Goal: Complete application form

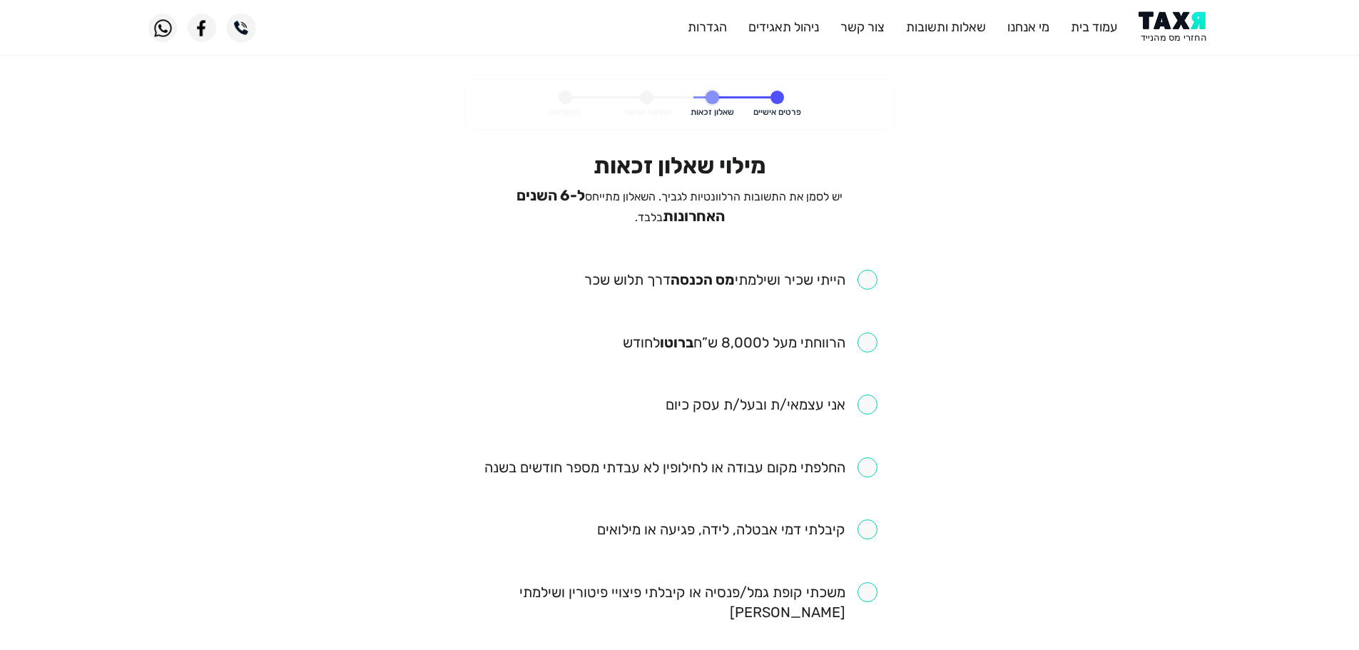
scroll to position [71, 0]
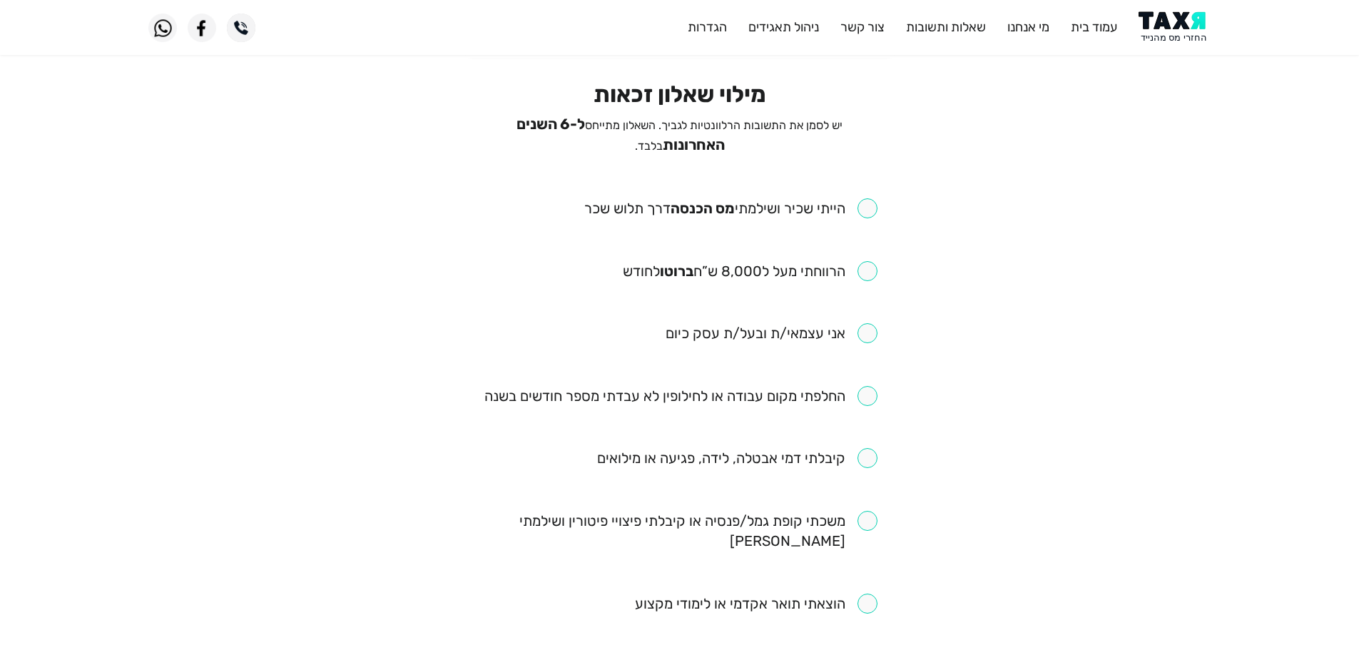
click at [850, 205] on input "checkbox" at bounding box center [730, 208] width 293 height 20
checkbox input "true"
drag, startPoint x: 877, startPoint y: 260, endPoint x: 867, endPoint y: 308, distance: 49.4
click at [877, 262] on input "checkbox" at bounding box center [750, 271] width 255 height 20
checkbox input "true"
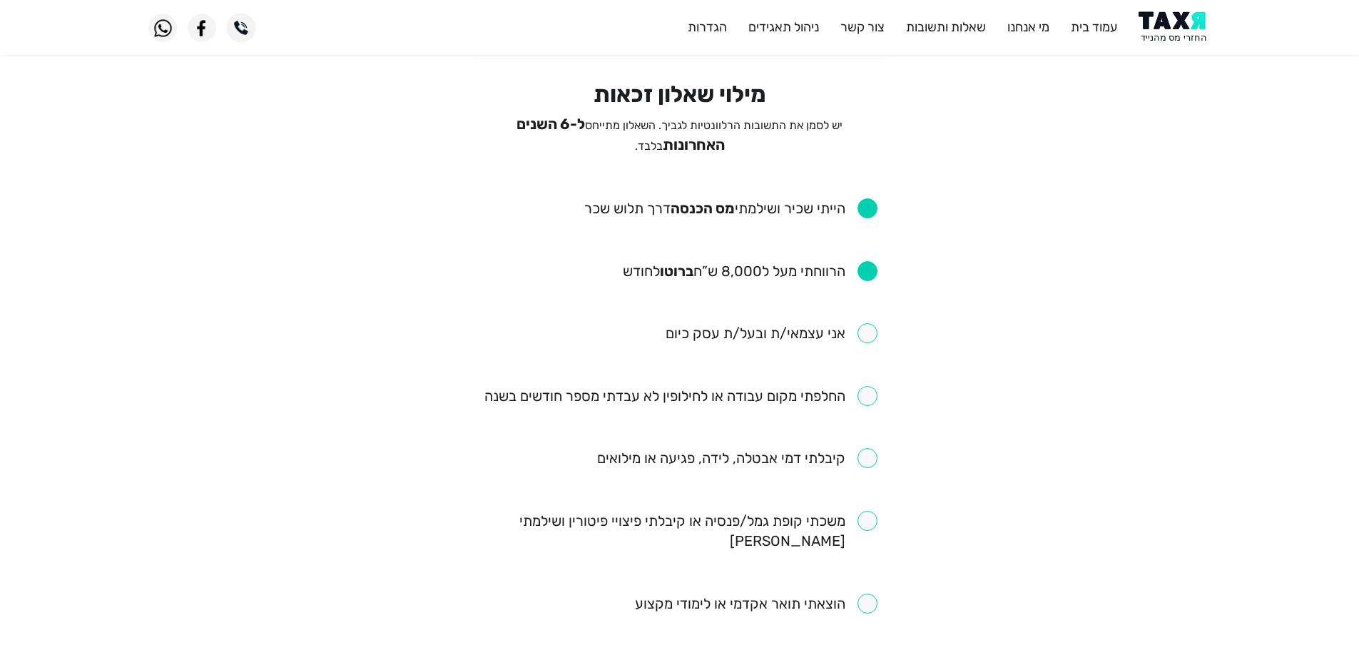
click at [870, 392] on input "checkbox" at bounding box center [680, 396] width 393 height 20
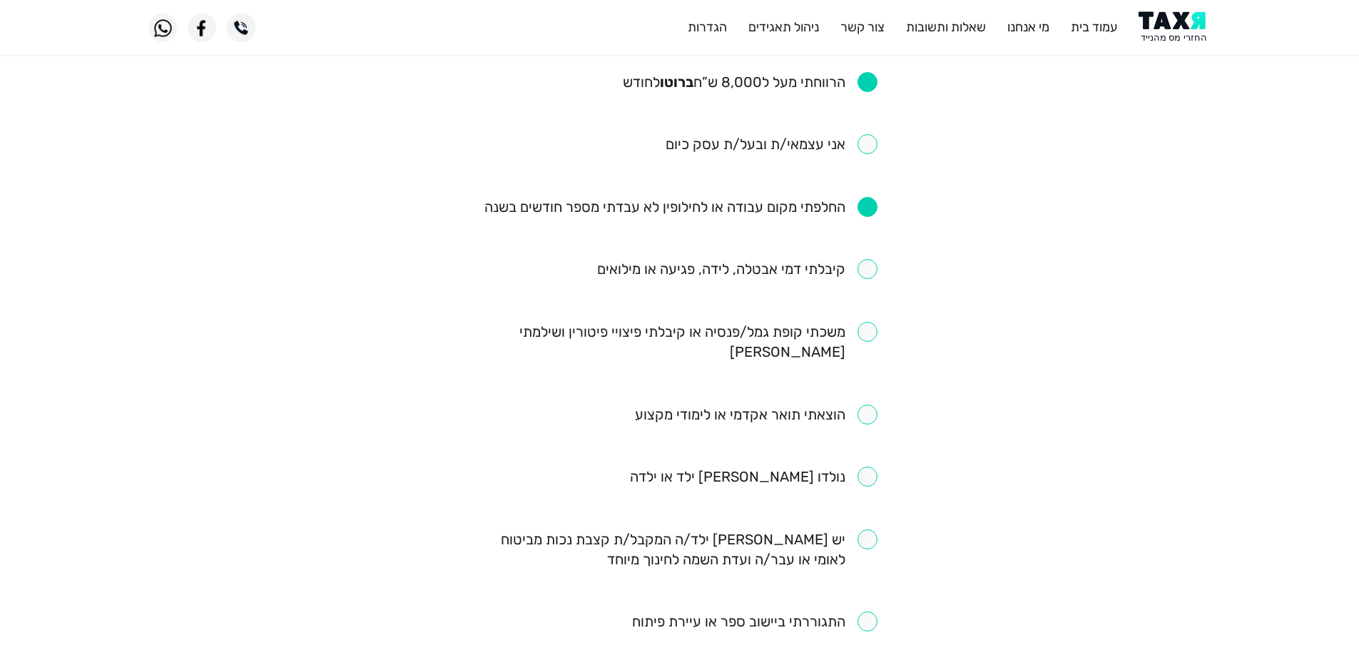
scroll to position [285, 0]
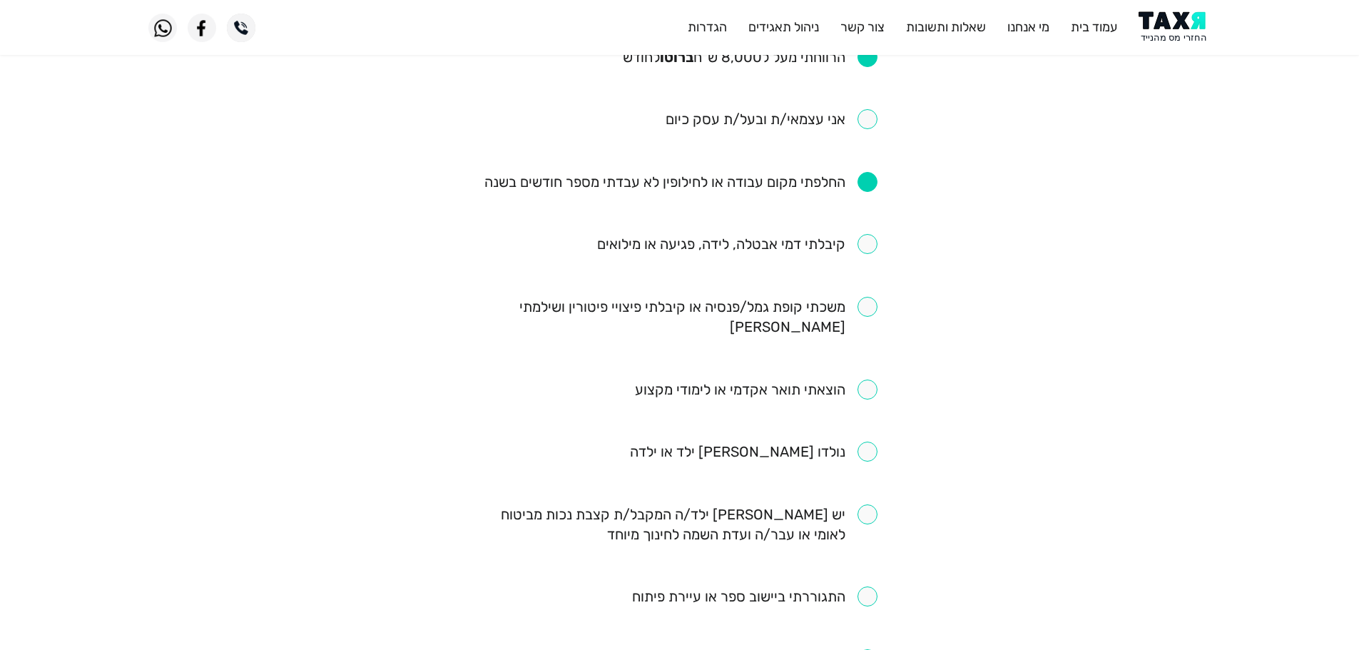
click at [864, 176] on input "checkbox" at bounding box center [680, 182] width 393 height 20
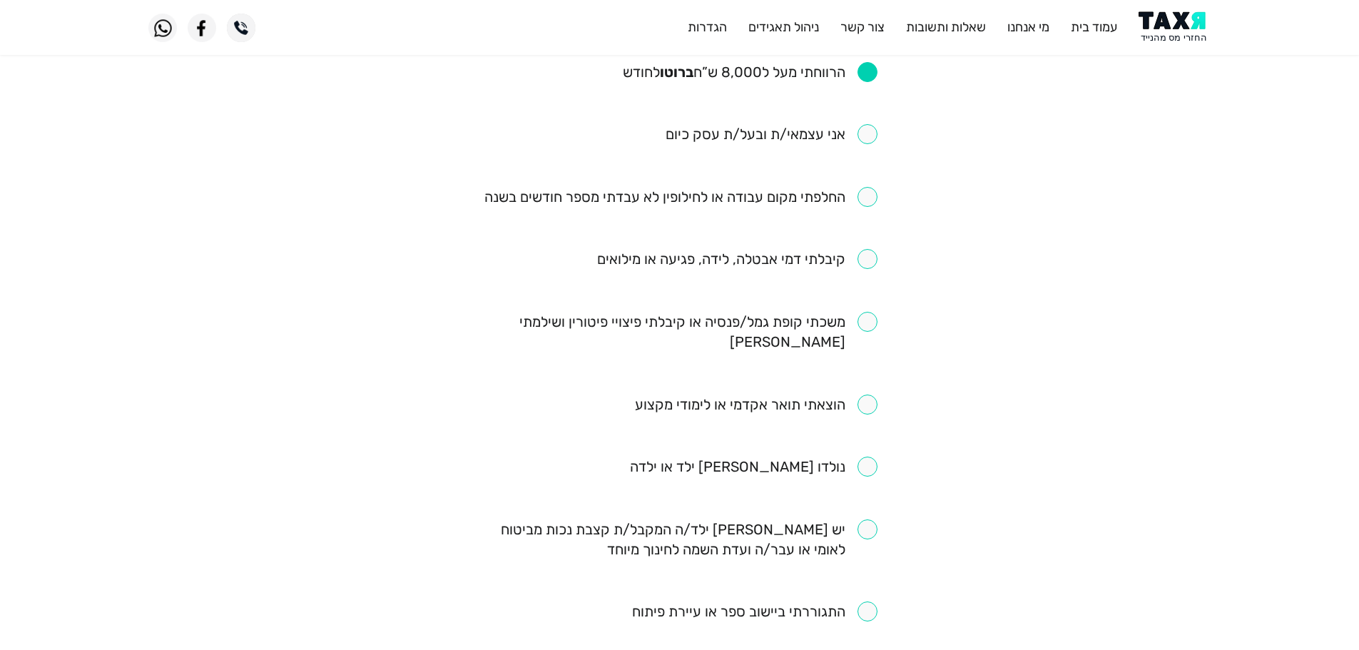
scroll to position [214, 0]
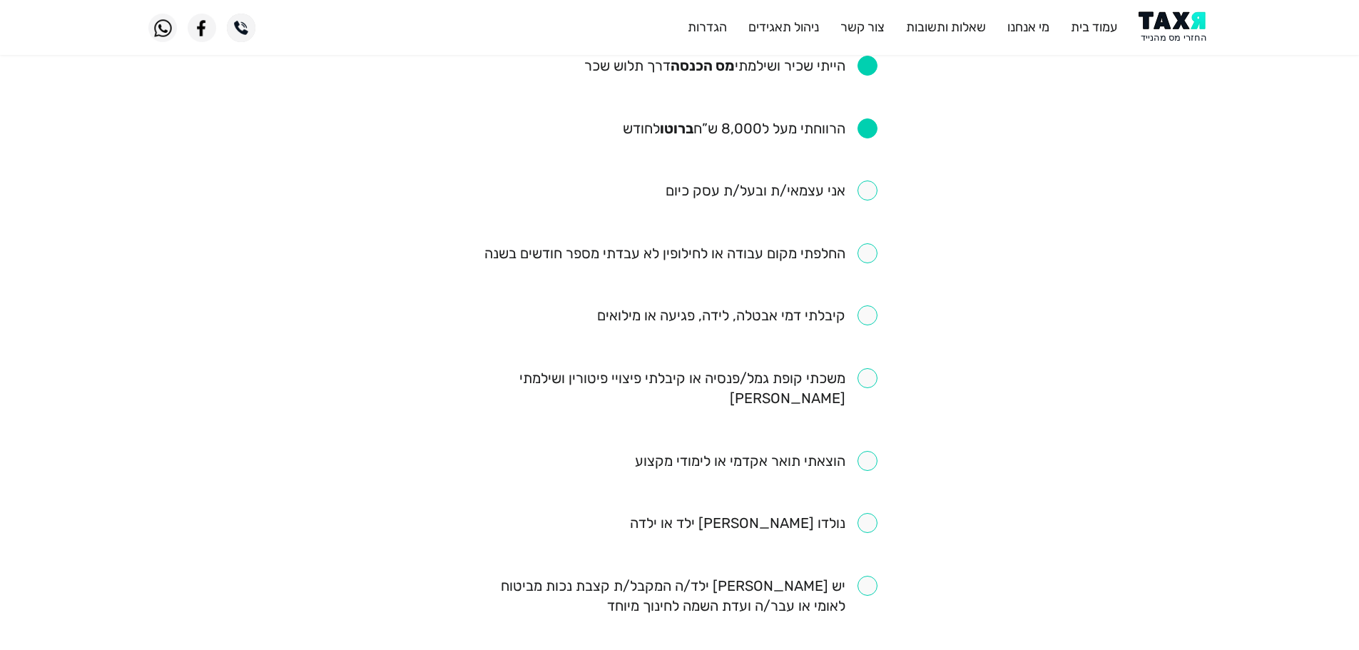
click at [859, 246] on input "checkbox" at bounding box center [680, 253] width 393 height 20
checkbox input "true"
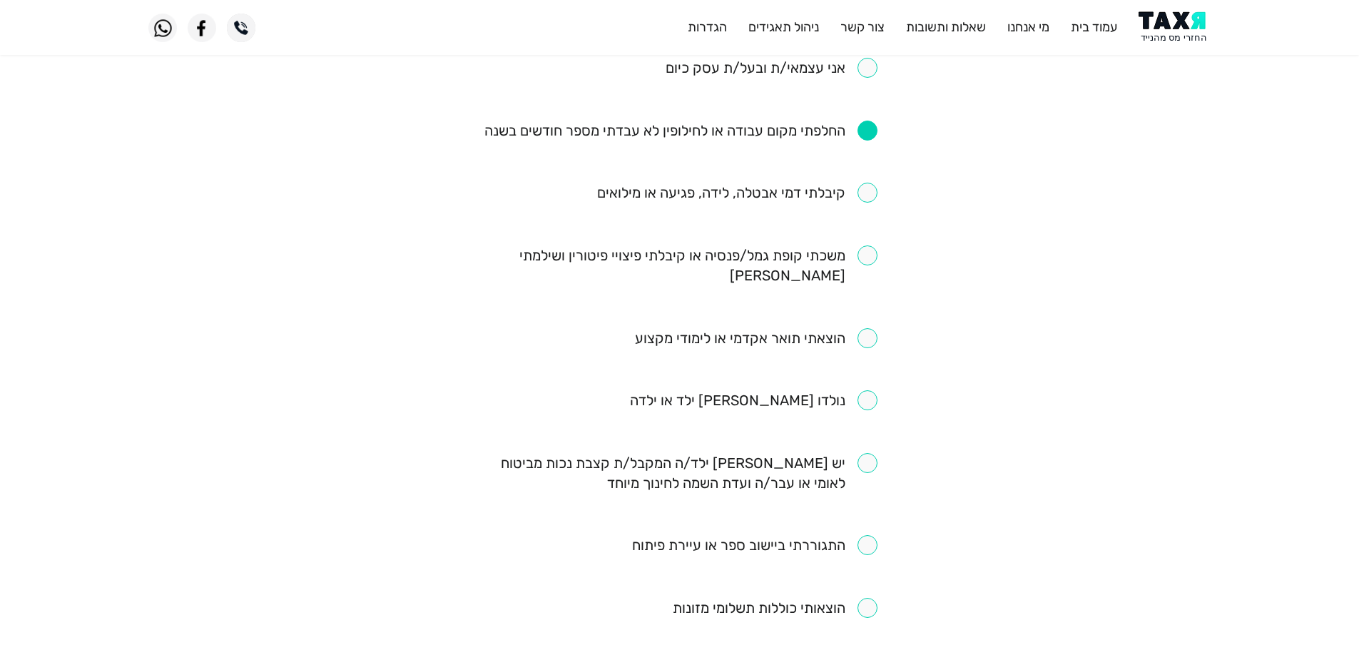
scroll to position [357, 0]
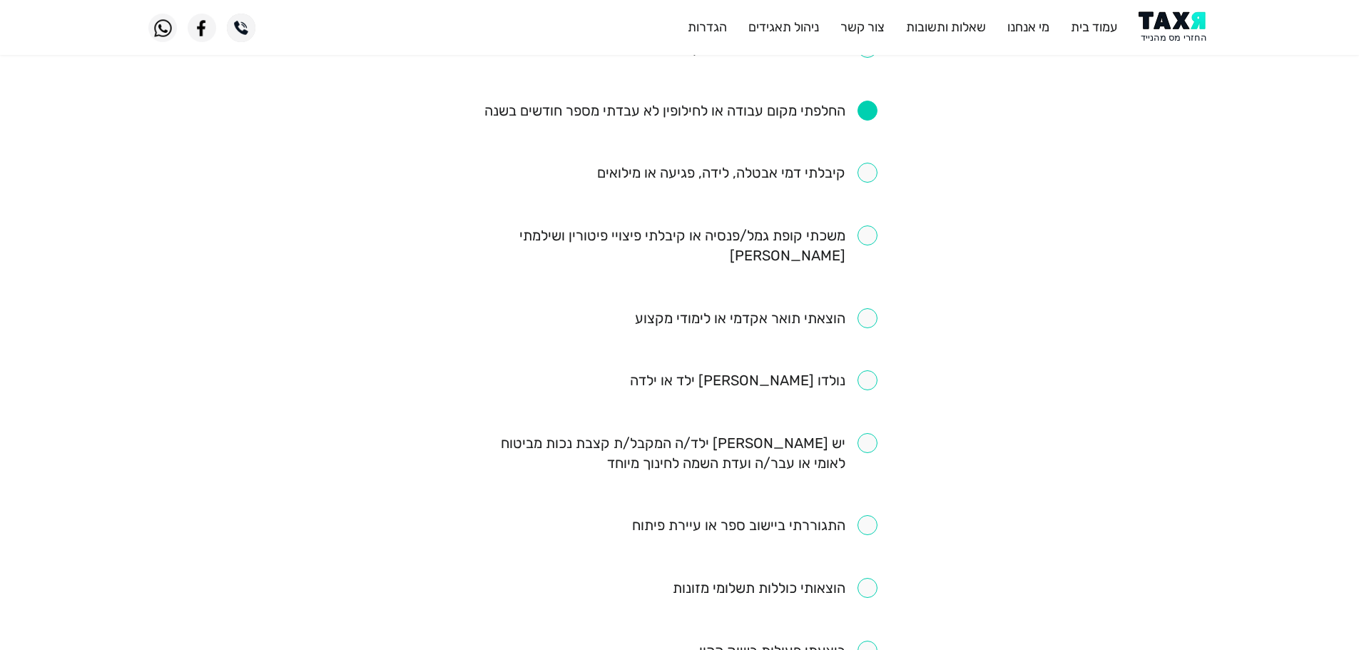
click at [869, 237] on input "checkbox" at bounding box center [679, 245] width 395 height 40
click at [874, 228] on input "checkbox" at bounding box center [679, 245] width 395 height 40
checkbox input "false"
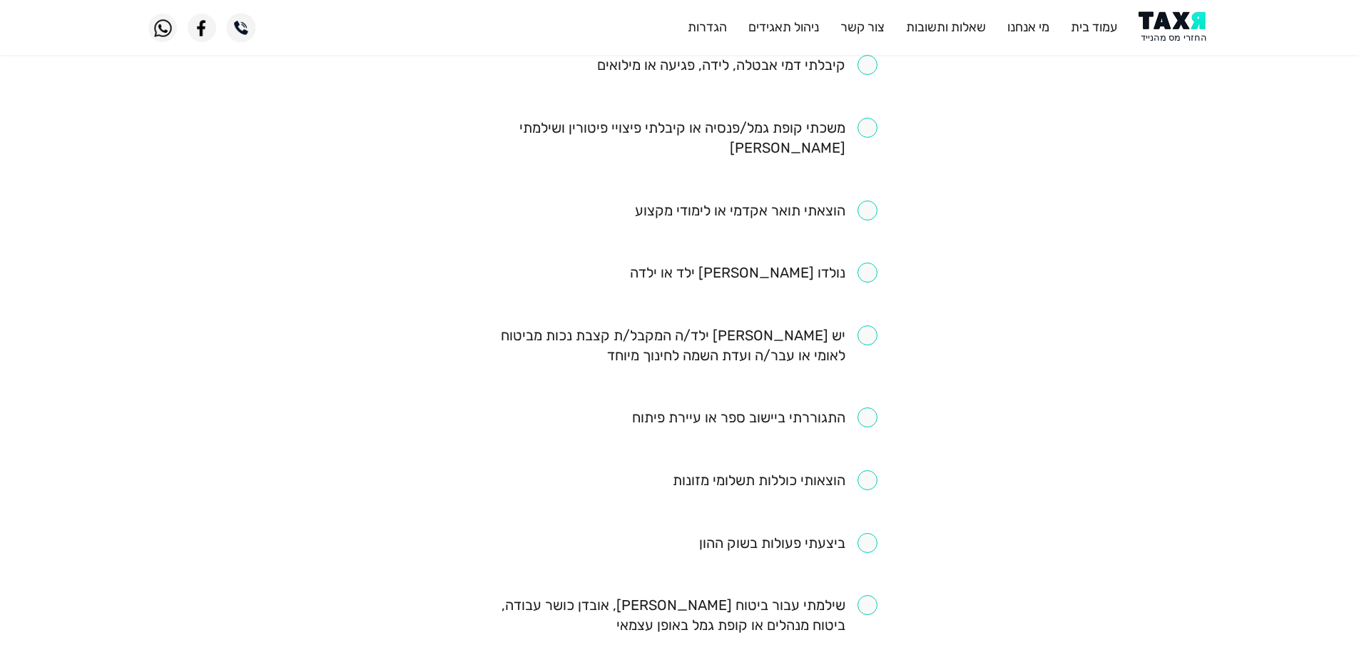
scroll to position [499, 0]
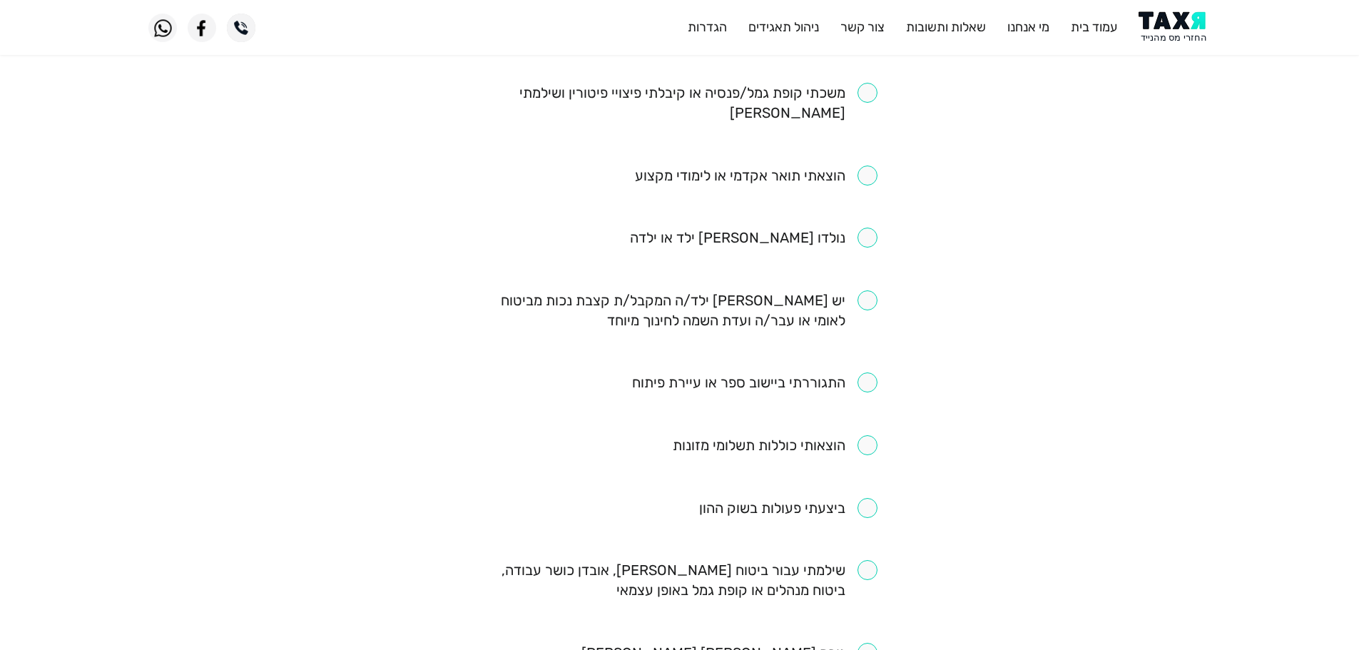
click at [870, 290] on input "checkbox" at bounding box center [679, 310] width 395 height 40
checkbox input "true"
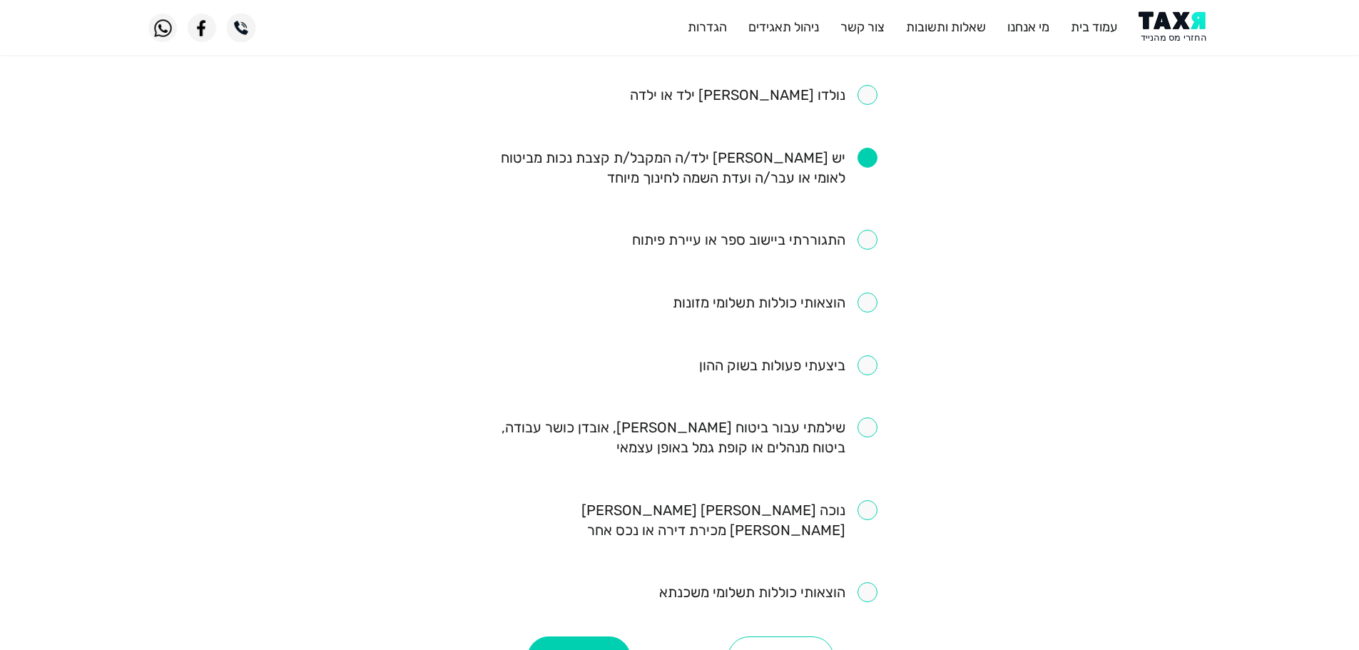
scroll to position [713, 0]
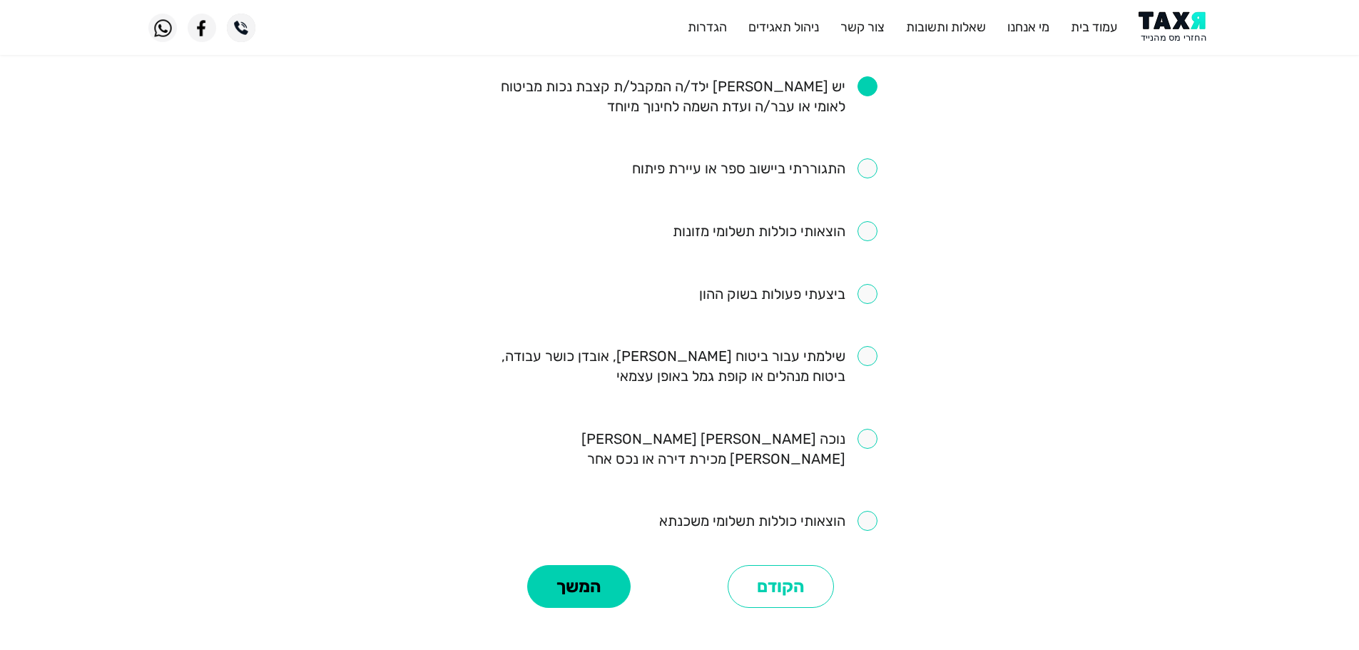
click at [869, 511] on input "checkbox" at bounding box center [768, 521] width 218 height 20
checkbox input "true"
click at [552, 565] on button "המשך" at bounding box center [578, 586] width 103 height 43
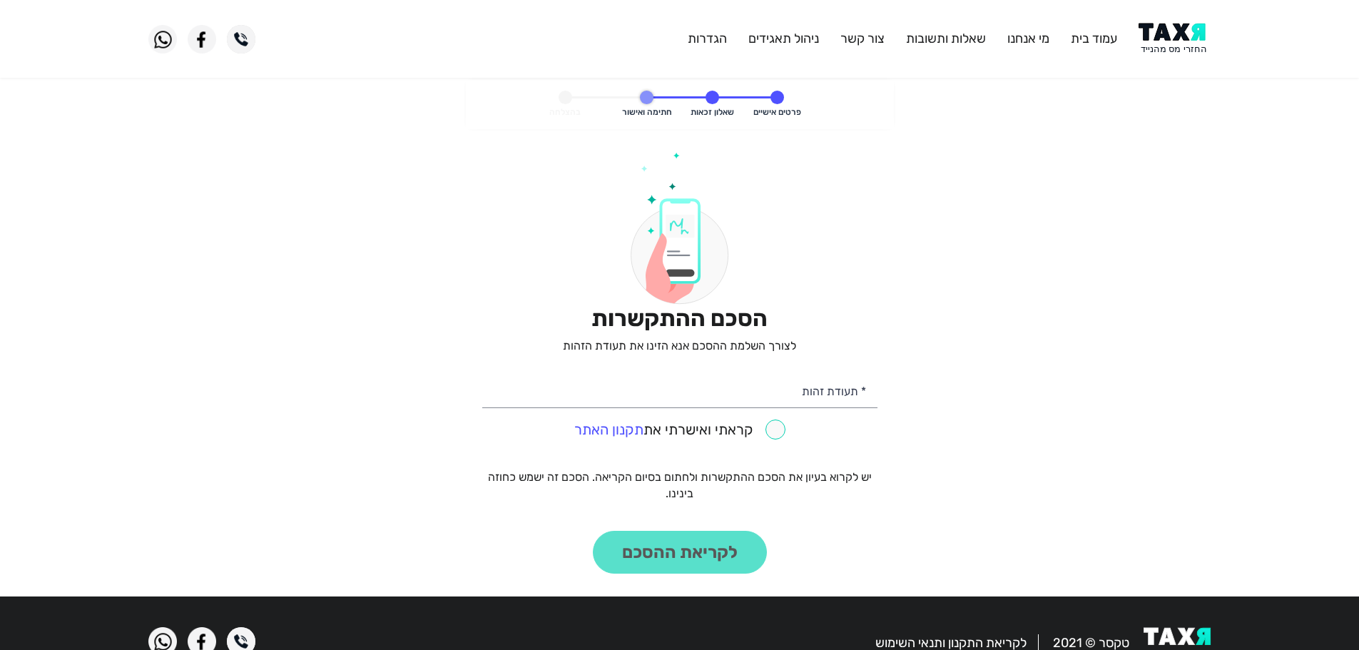
click at [1195, 35] on img at bounding box center [1174, 39] width 72 height 32
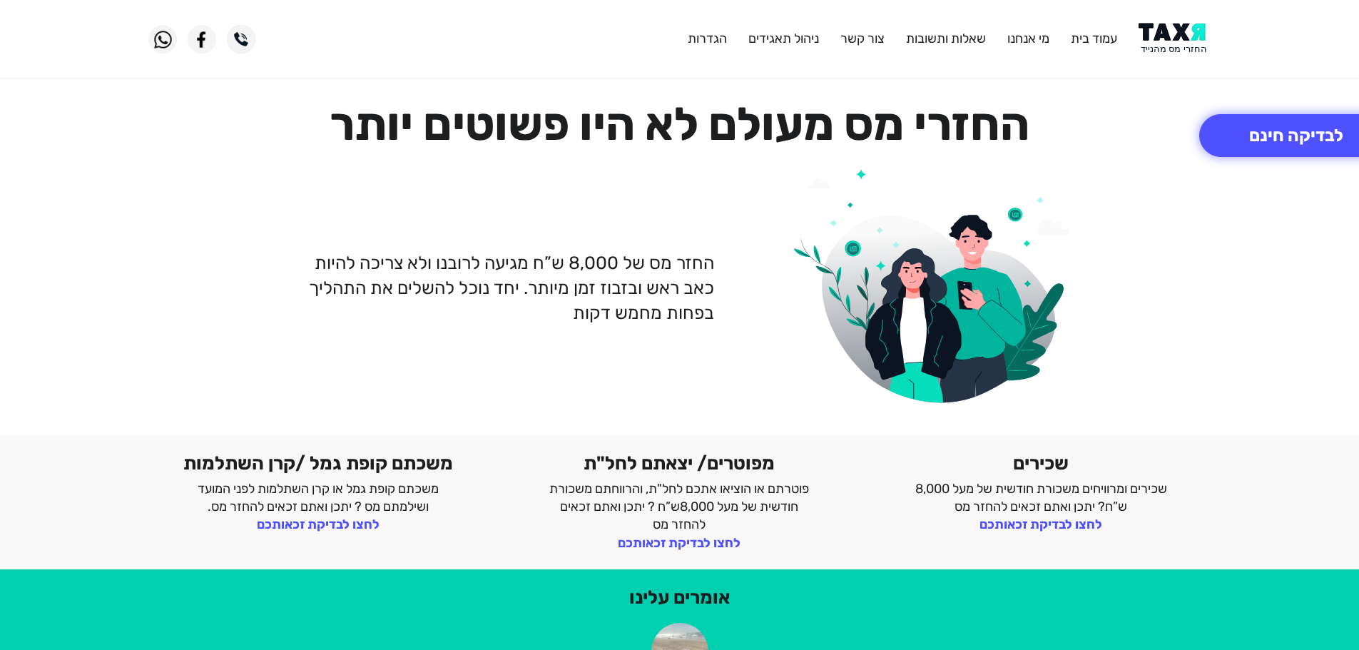
drag, startPoint x: 1165, startPoint y: 34, endPoint x: 1158, endPoint y: 25, distance: 11.7
click at [1165, 34] on img at bounding box center [1174, 39] width 72 height 32
click at [1177, 40] on img at bounding box center [1174, 39] width 72 height 32
click at [1305, 149] on button "לבדיקה חינם" at bounding box center [1296, 135] width 194 height 43
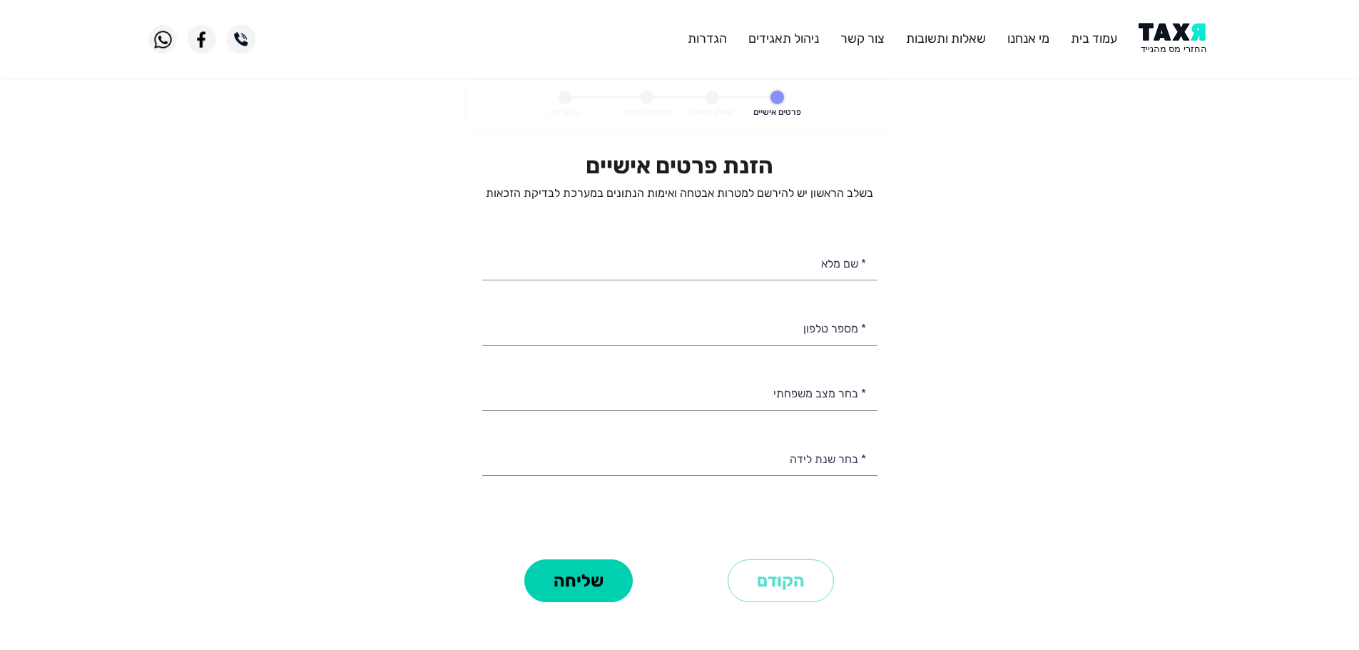
select select
click at [790, 342] on input "* מספר טלפון" at bounding box center [679, 327] width 395 height 36
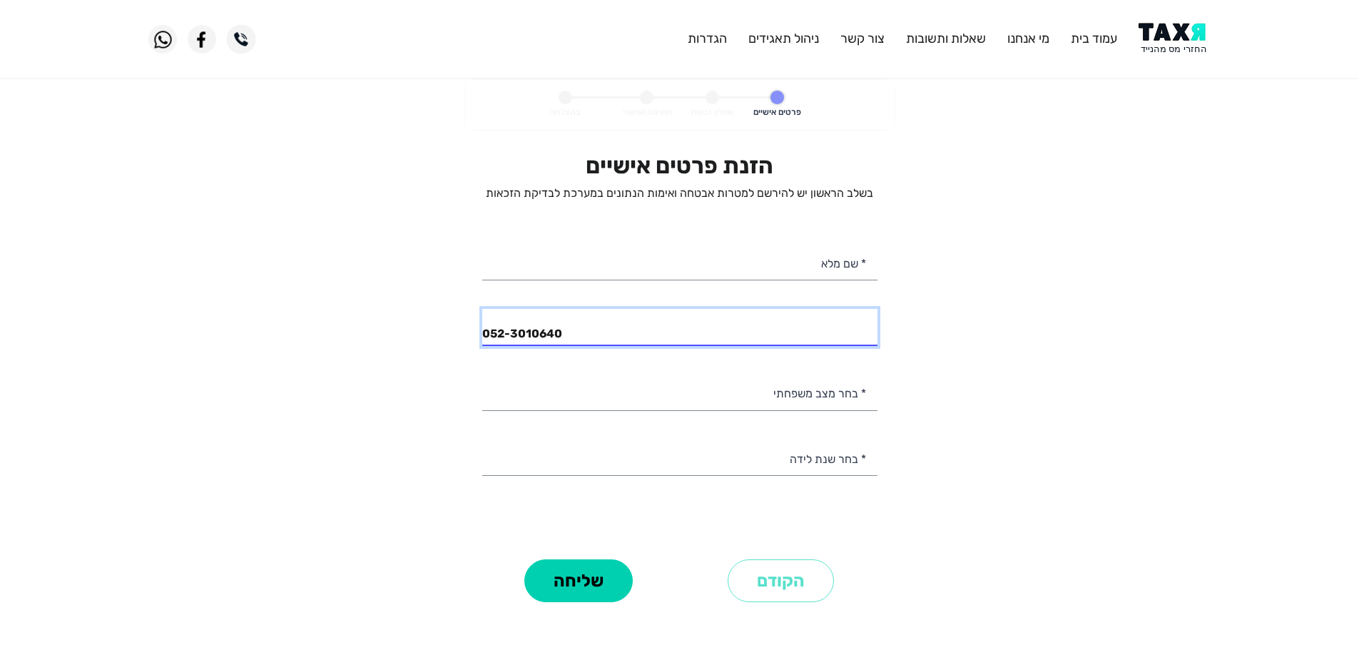
type input "052-3010640"
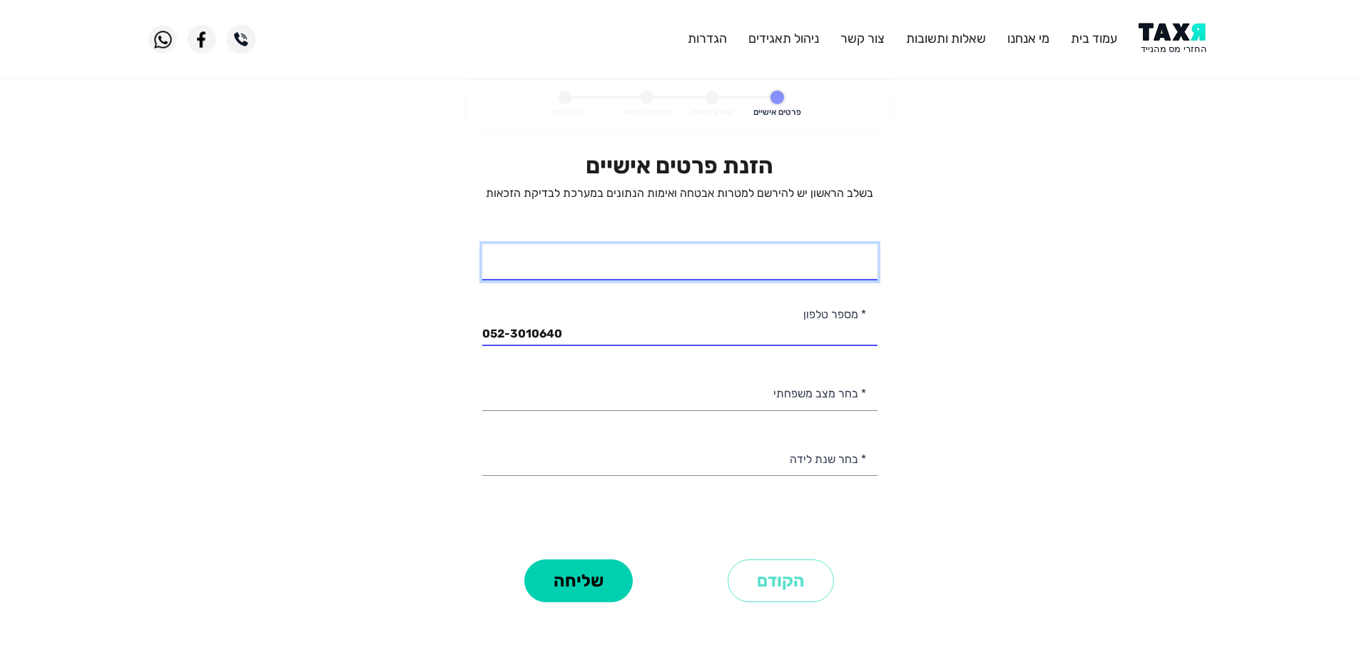
click at [810, 269] on input "* שם מלא" at bounding box center [679, 262] width 395 height 36
type input "מוריס ווקנין"
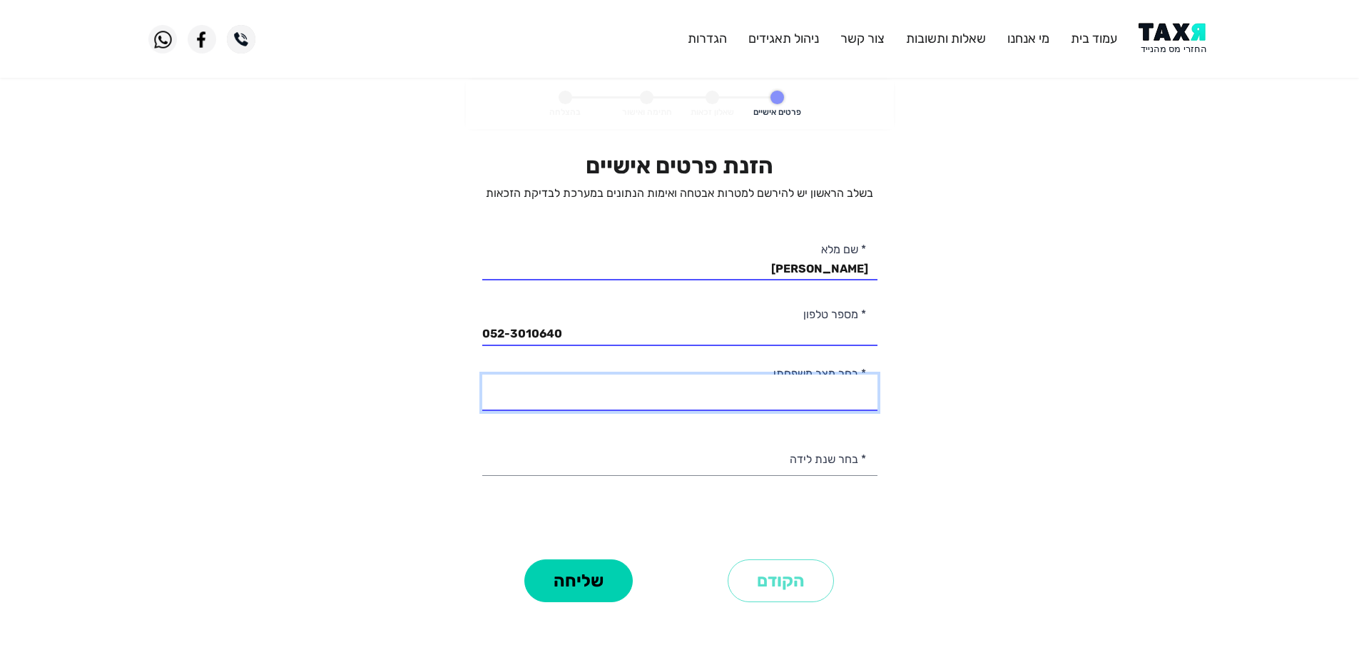
click at [824, 399] on select "רווק/ה נשוי/אה גרוש/ה אלמן/נה" at bounding box center [679, 392] width 395 height 36
select select "2: Married"
click at [482, 374] on select "רווק/ה נשוי/אה גרוש/ה אלמן/נה" at bounding box center [679, 392] width 395 height 36
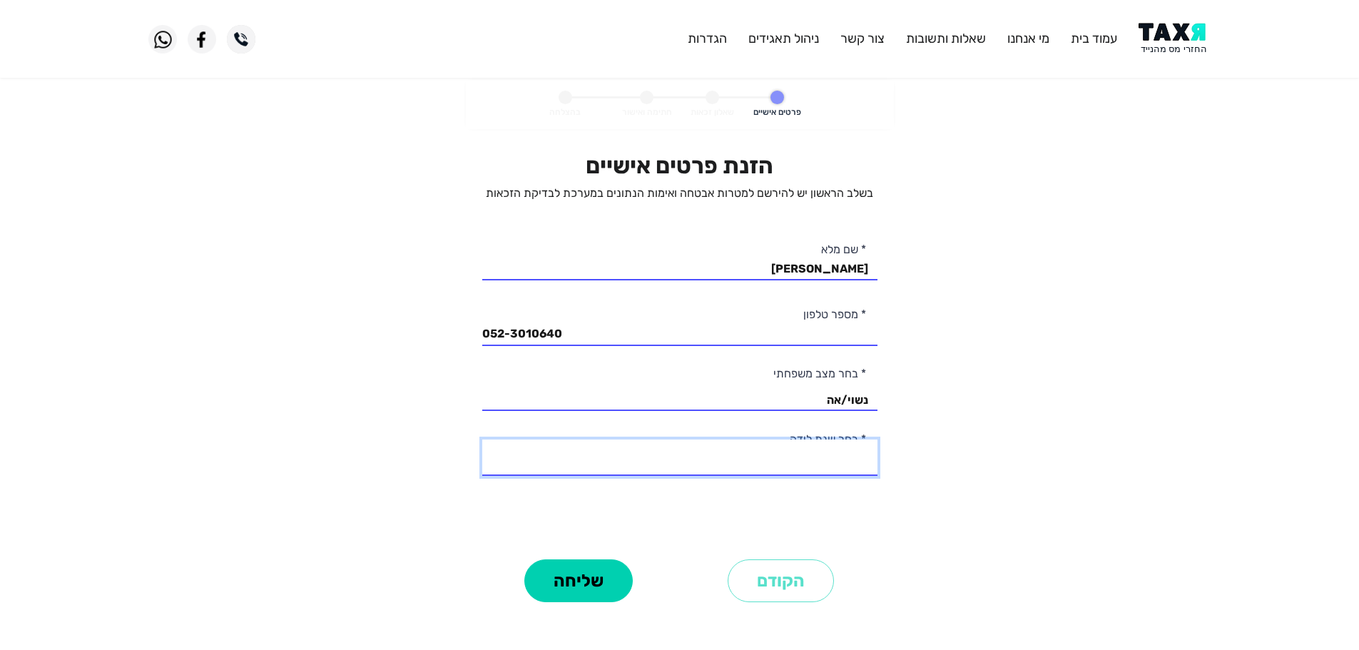
click at [854, 466] on select "2003 2002 2001 2000 1999 1998 1997 1996 1995 1994 1993 1992 1991 1990 1989 1988…" at bounding box center [679, 457] width 395 height 36
select select "36: 1968"
click at [482, 439] on select "2003 2002 2001 2000 1999 1998 1997 1996 1995 1994 1993 1992 1991 1990 1989 1988…" at bounding box center [679, 457] width 395 height 36
click at [594, 583] on button "שליחה" at bounding box center [578, 580] width 108 height 43
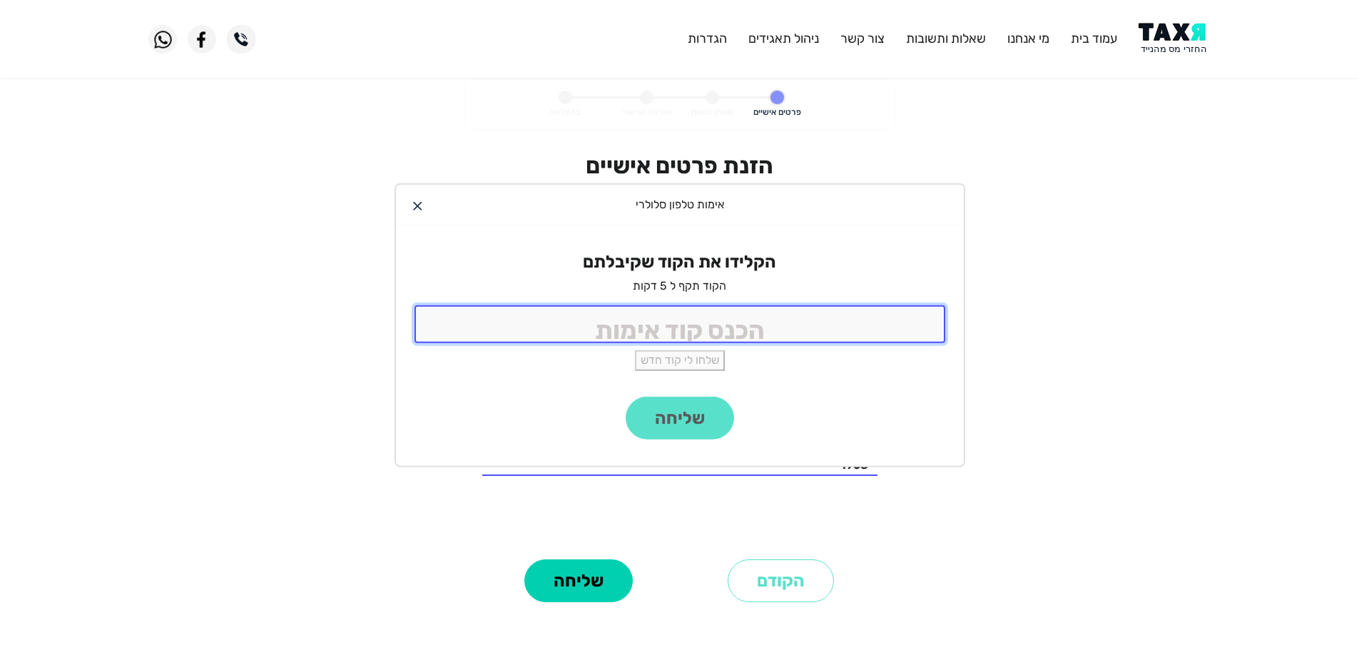
click at [715, 322] on input "tel" at bounding box center [679, 324] width 531 height 38
type input "9988"
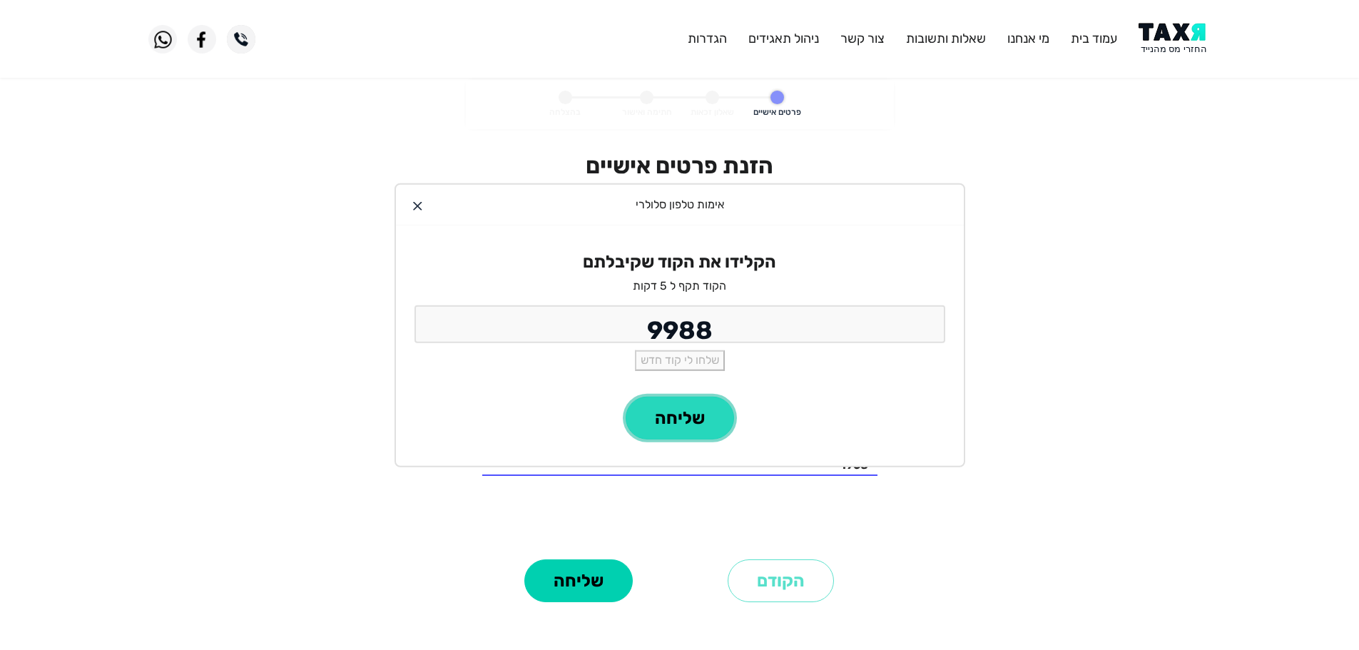
click at [683, 417] on button "שליחה" at bounding box center [679, 418] width 108 height 43
